Goal: Task Accomplishment & Management: Use online tool/utility

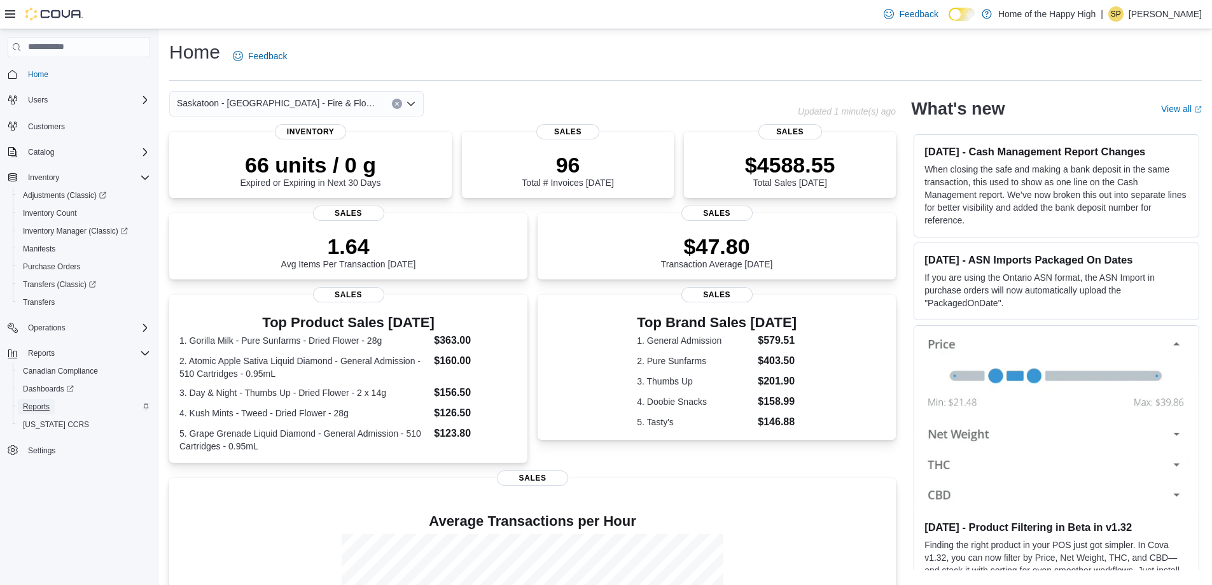
click at [42, 406] on span "Reports" at bounding box center [36, 406] width 27 height 10
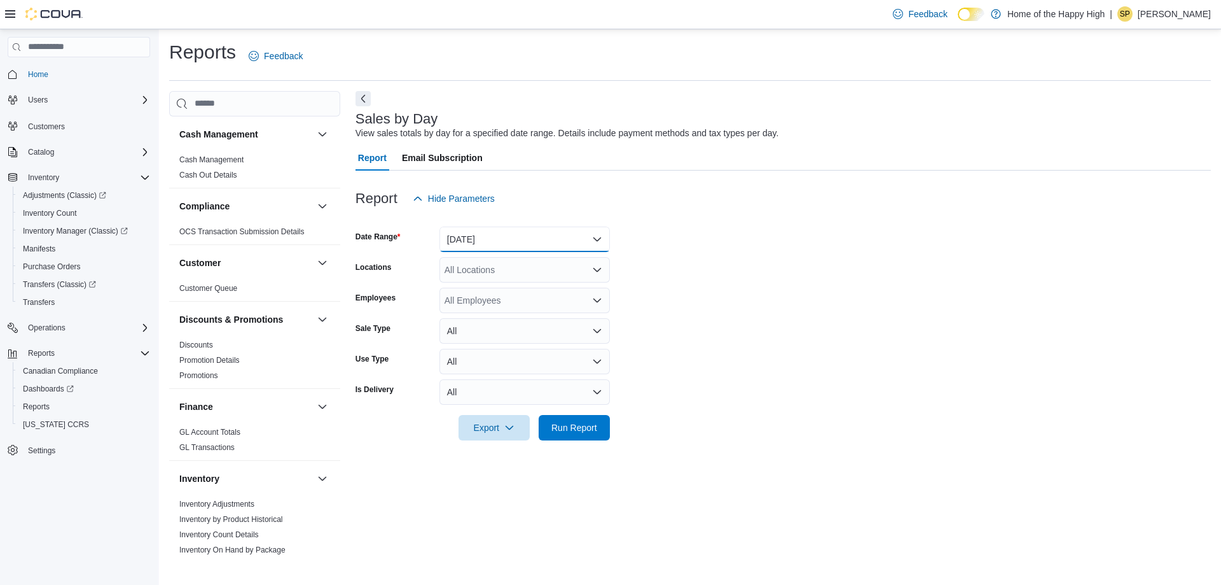
click at [493, 228] on button "[DATE]" at bounding box center [525, 238] width 170 height 25
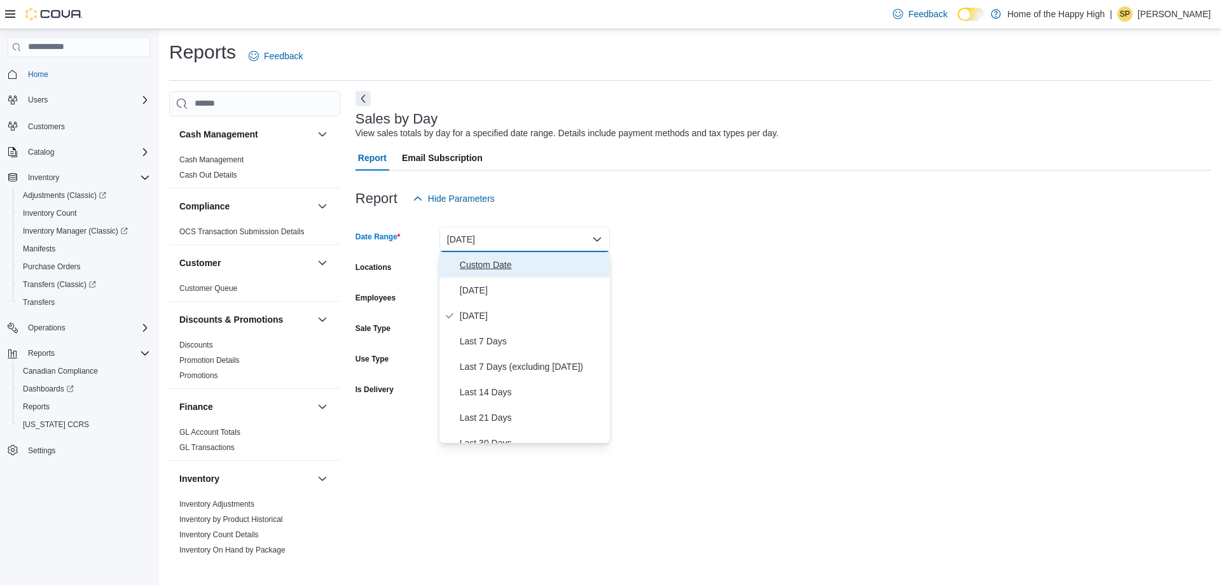
click at [491, 261] on span "Custom Date" at bounding box center [532, 264] width 145 height 15
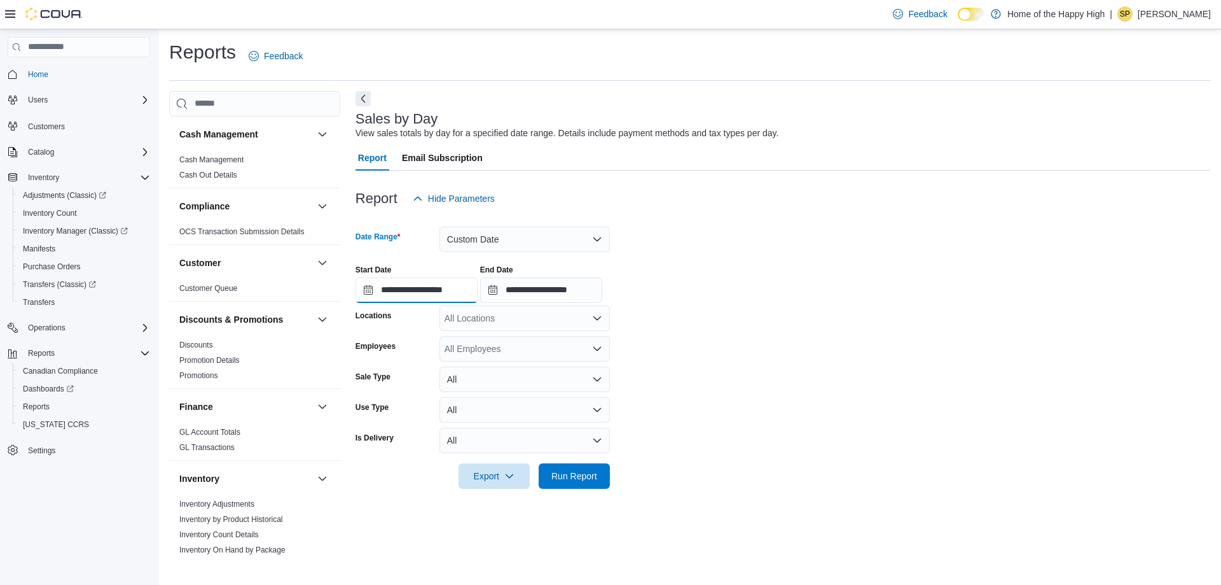
click at [450, 293] on input "**********" at bounding box center [417, 289] width 122 height 25
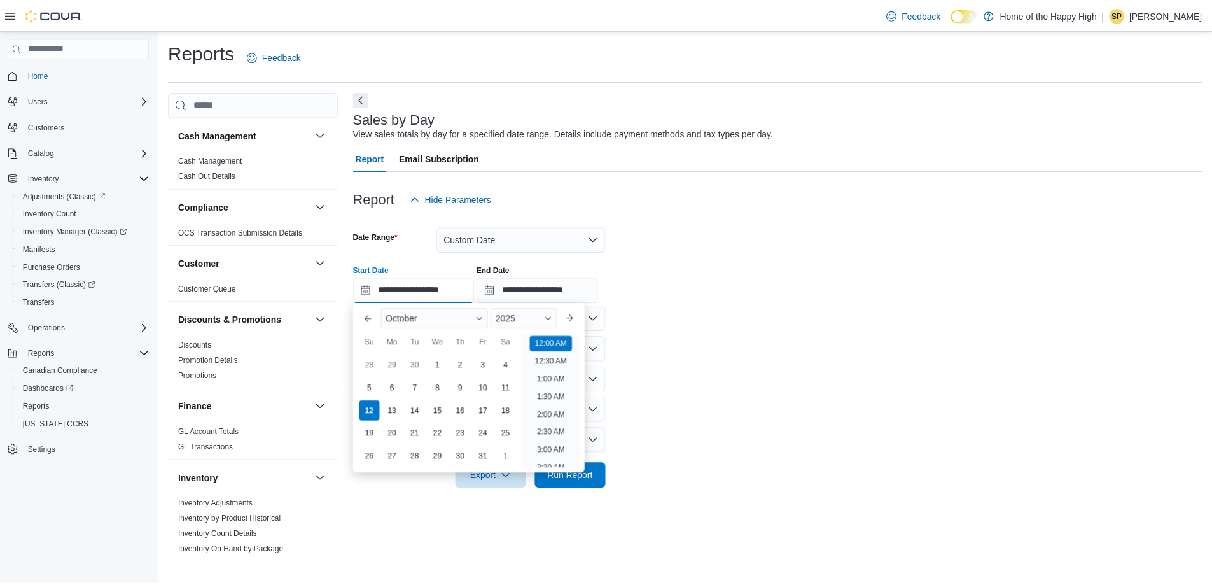
scroll to position [39, 0]
click at [552, 250] on button "Custom Date" at bounding box center [525, 238] width 170 height 25
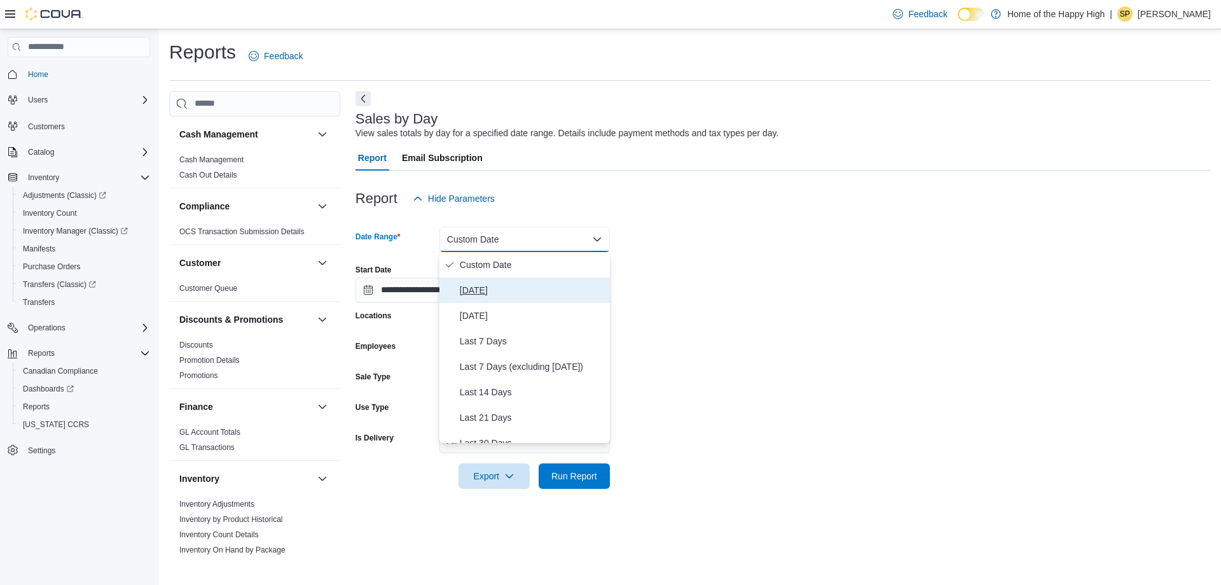
click at [491, 289] on span "[DATE]" at bounding box center [532, 289] width 145 height 15
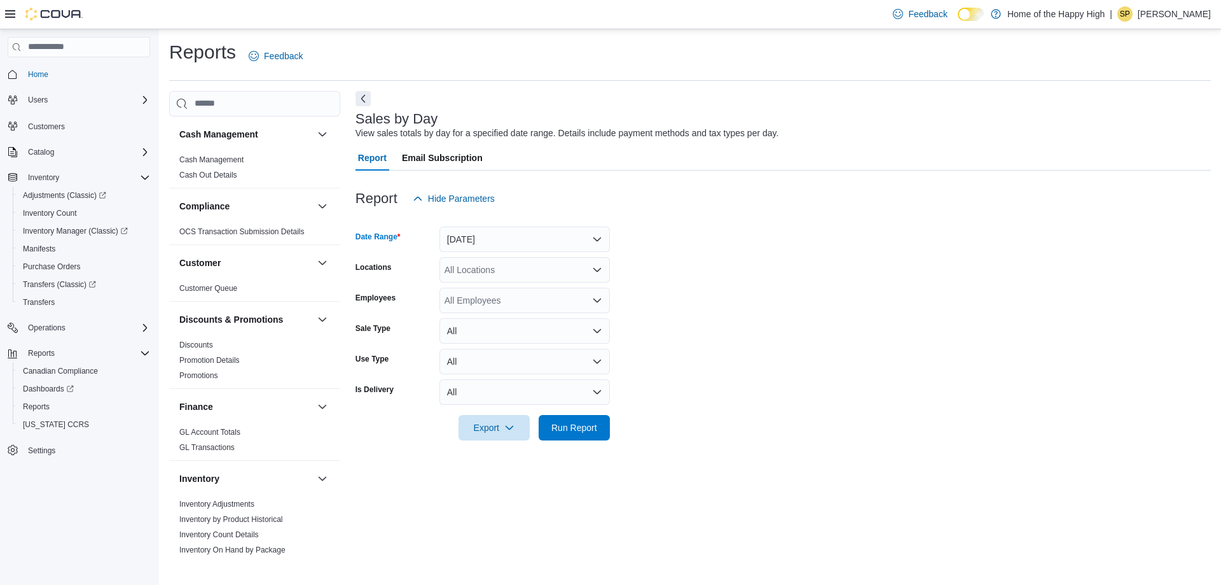
click at [469, 279] on div "All Locations" at bounding box center [525, 269] width 170 height 25
type input "***"
click at [502, 310] on span "Saskatoon - Willowgrove - Fire & Flower" at bounding box center [571, 309] width 159 height 13
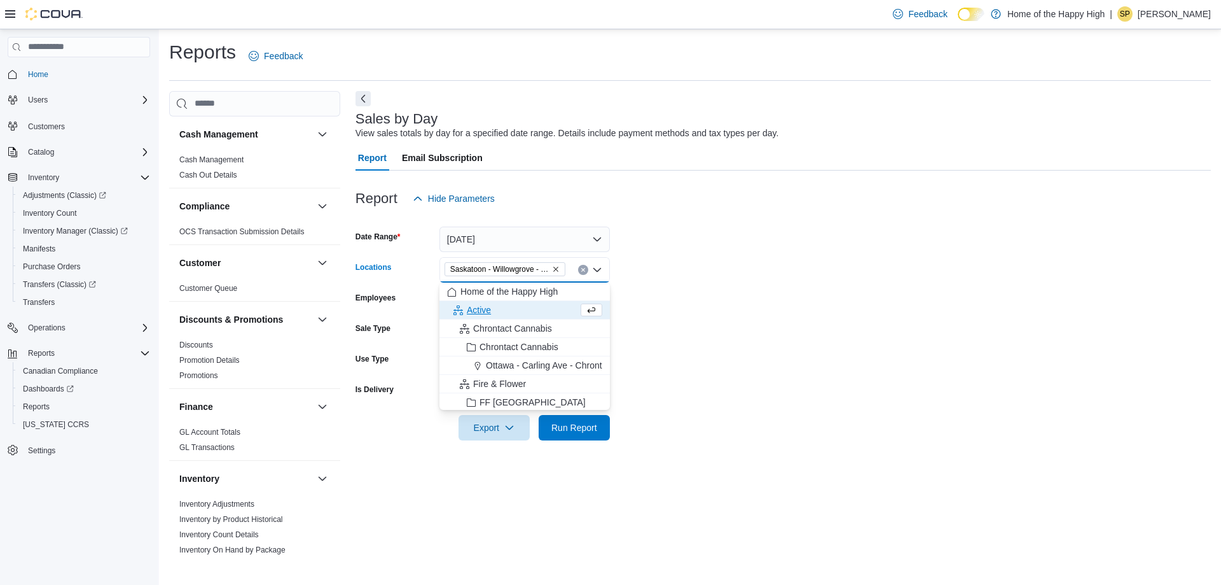
click at [715, 274] on form "Date Range [DATE] Locations [GEOGRAPHIC_DATA] - [GEOGRAPHIC_DATA] - Fire & Flow…" at bounding box center [784, 325] width 856 height 229
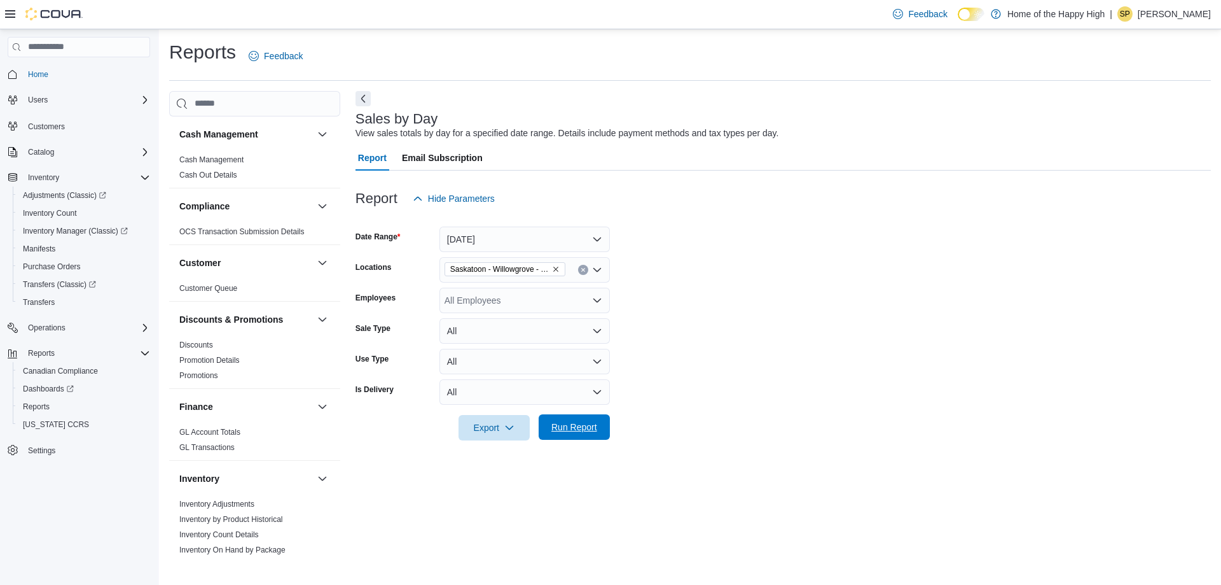
click at [579, 418] on span "Run Report" at bounding box center [574, 426] width 56 height 25
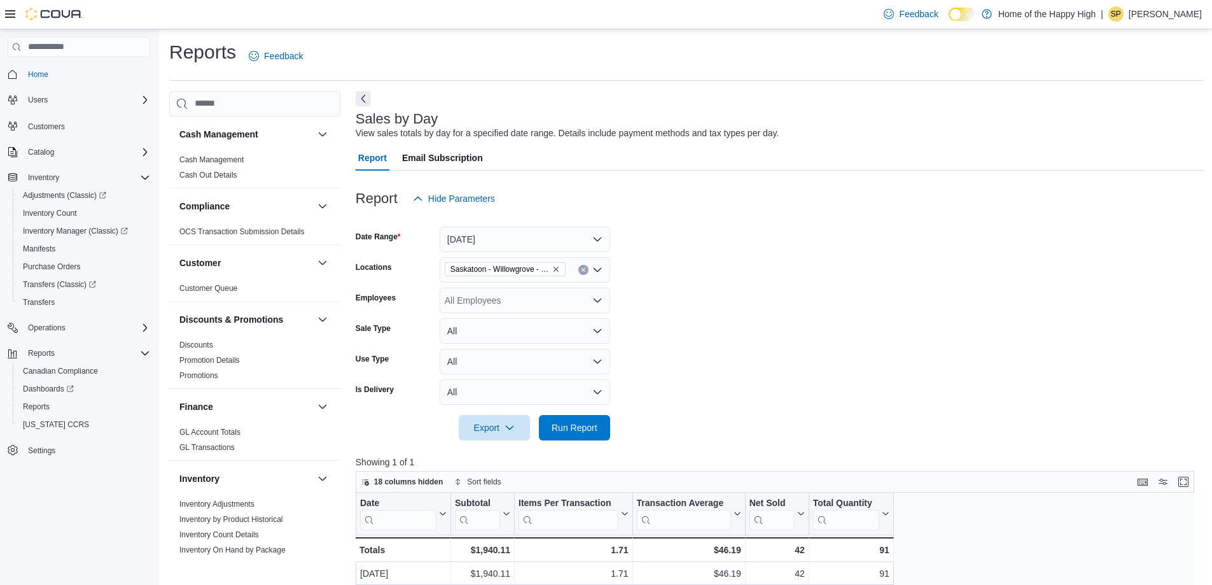
scroll to position [64, 0]
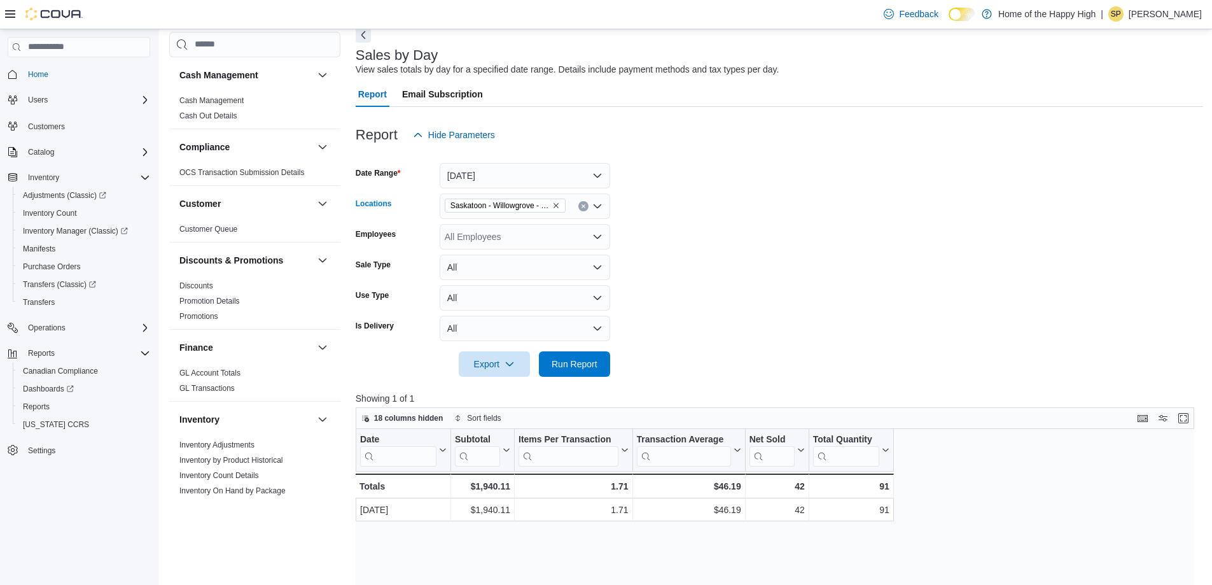
click at [553, 205] on icon "Remove Saskatoon - Willowgrove - Fire & Flower from selection in this group" at bounding box center [556, 206] width 8 height 8
click at [539, 205] on div "Saskatoon - Willowgrove - Fire & Flower" at bounding box center [525, 205] width 170 height 25
type input "****"
click at [523, 237] on button "Saskatoon - [GEOGRAPHIC_DATA] - Fire & Flower" at bounding box center [525, 228] width 170 height 18
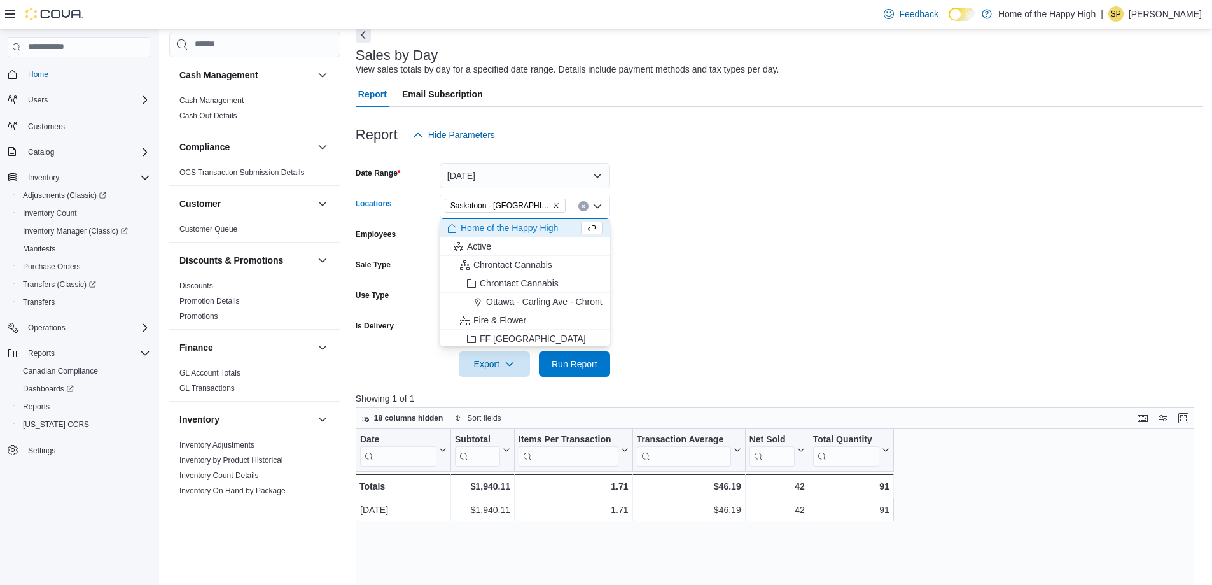
click at [661, 206] on form "Date Range [DATE] Locations [GEOGRAPHIC_DATA] - [GEOGRAPHIC_DATA] - Fire & Flow…" at bounding box center [779, 262] width 847 height 229
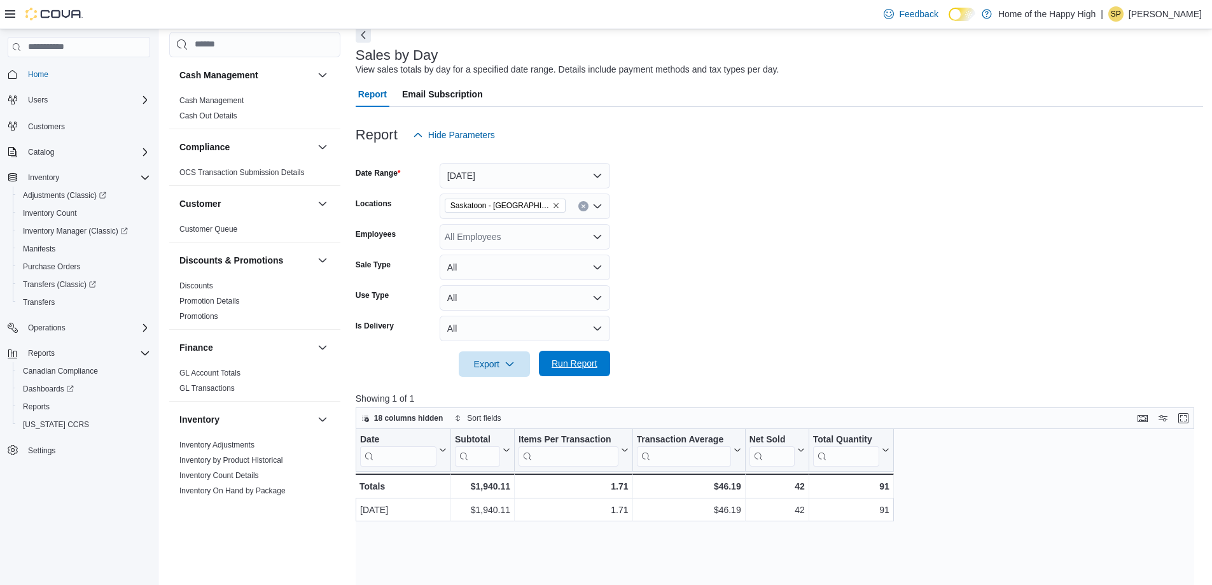
click at [584, 363] on span "Run Report" at bounding box center [574, 363] width 46 height 13
